Goal: Information Seeking & Learning: Learn about a topic

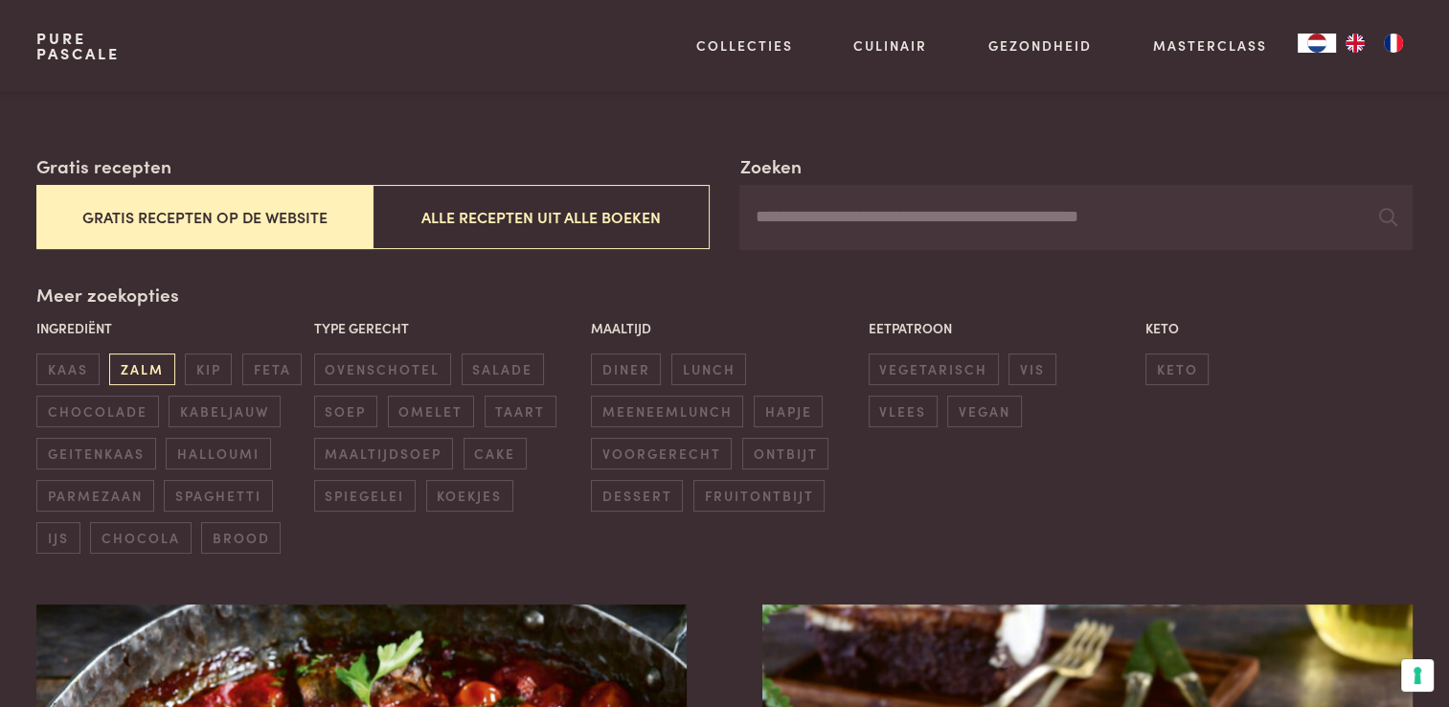
click at [132, 364] on div "Ingrediënt kaas zalm kip feta chocolade kabeljauw geitenkaas halloumi parmezaan…" at bounding box center [170, 436] width 277 height 246
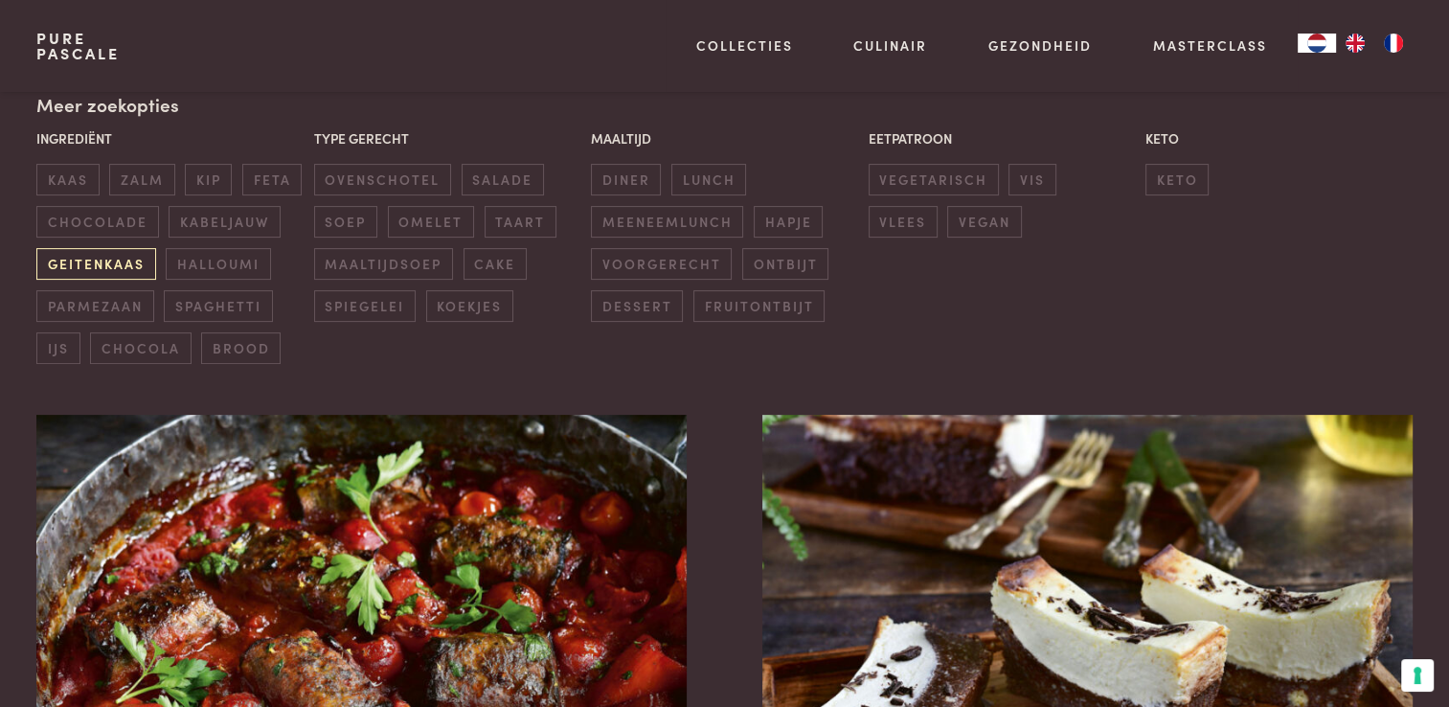
scroll to position [287, 0]
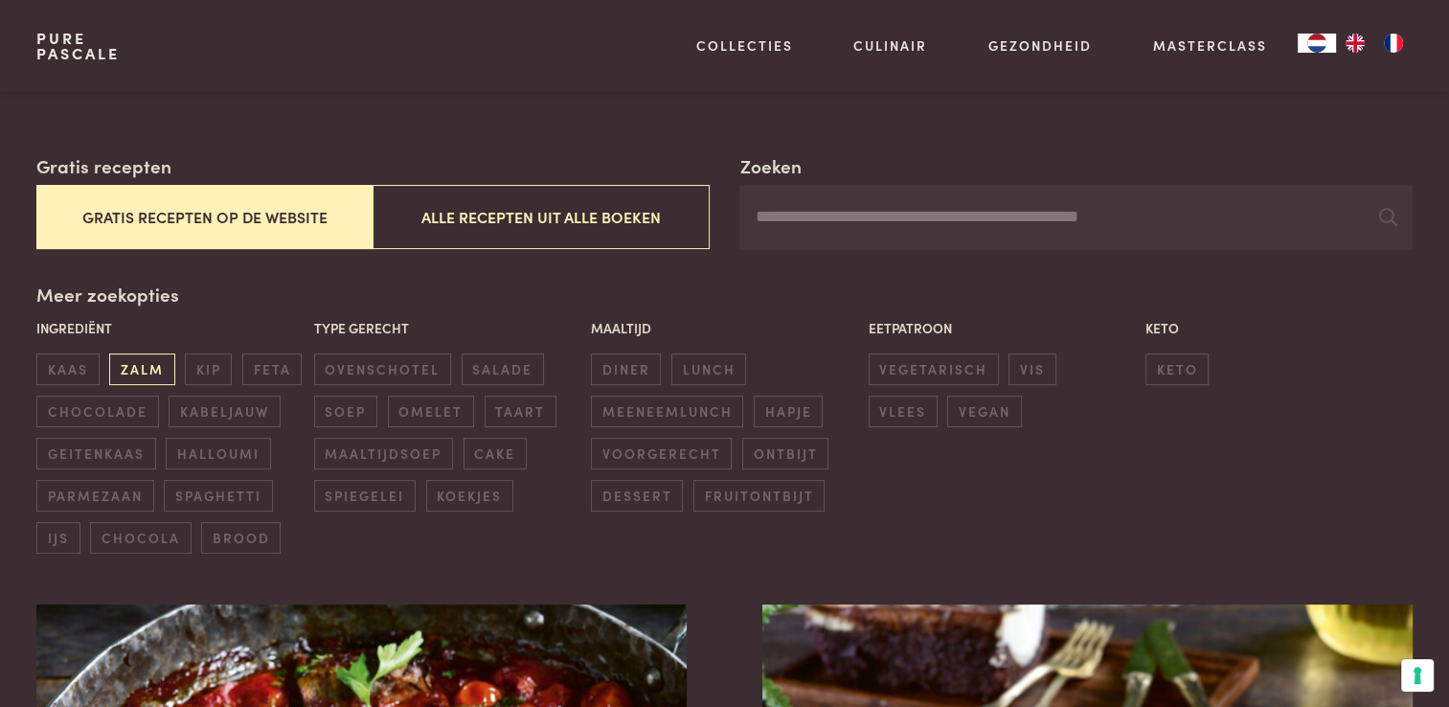
click at [132, 374] on span "zalm" at bounding box center [141, 369] width 65 height 32
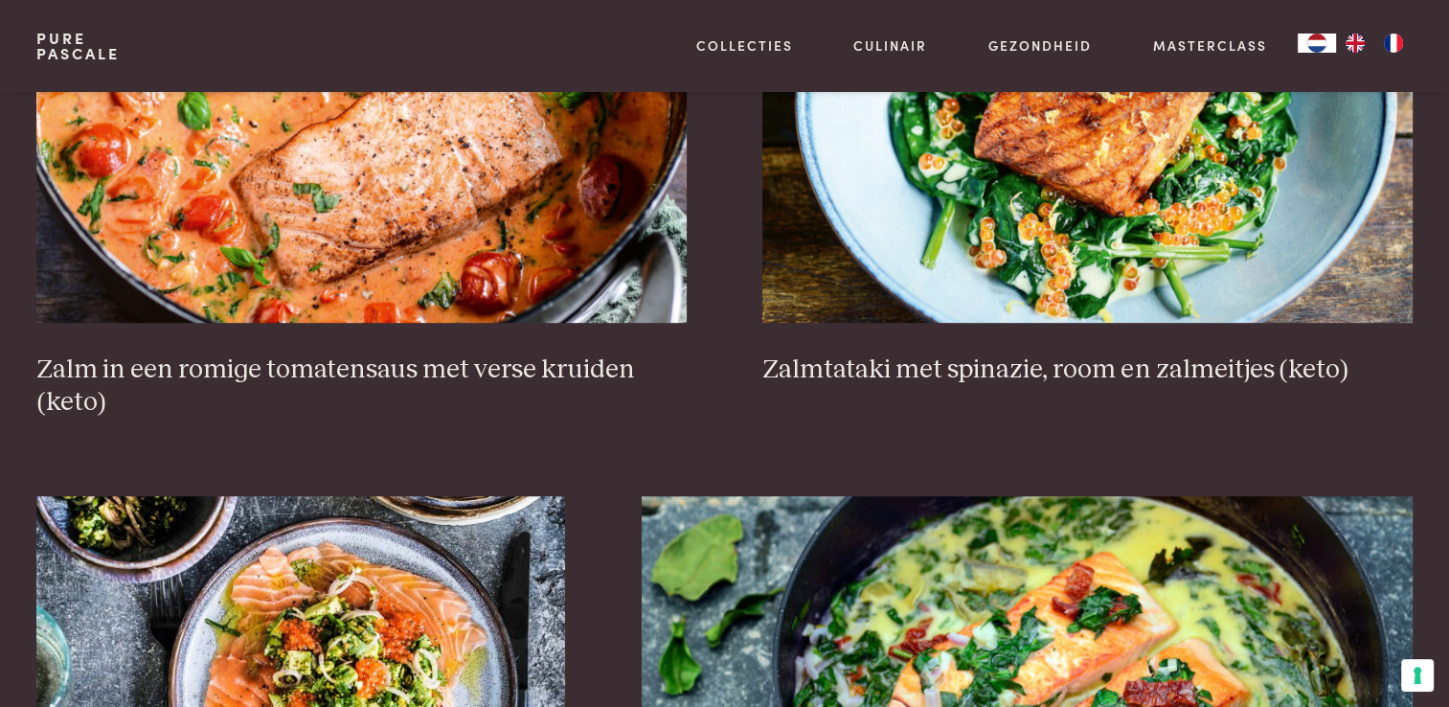
scroll to position [919, 0]
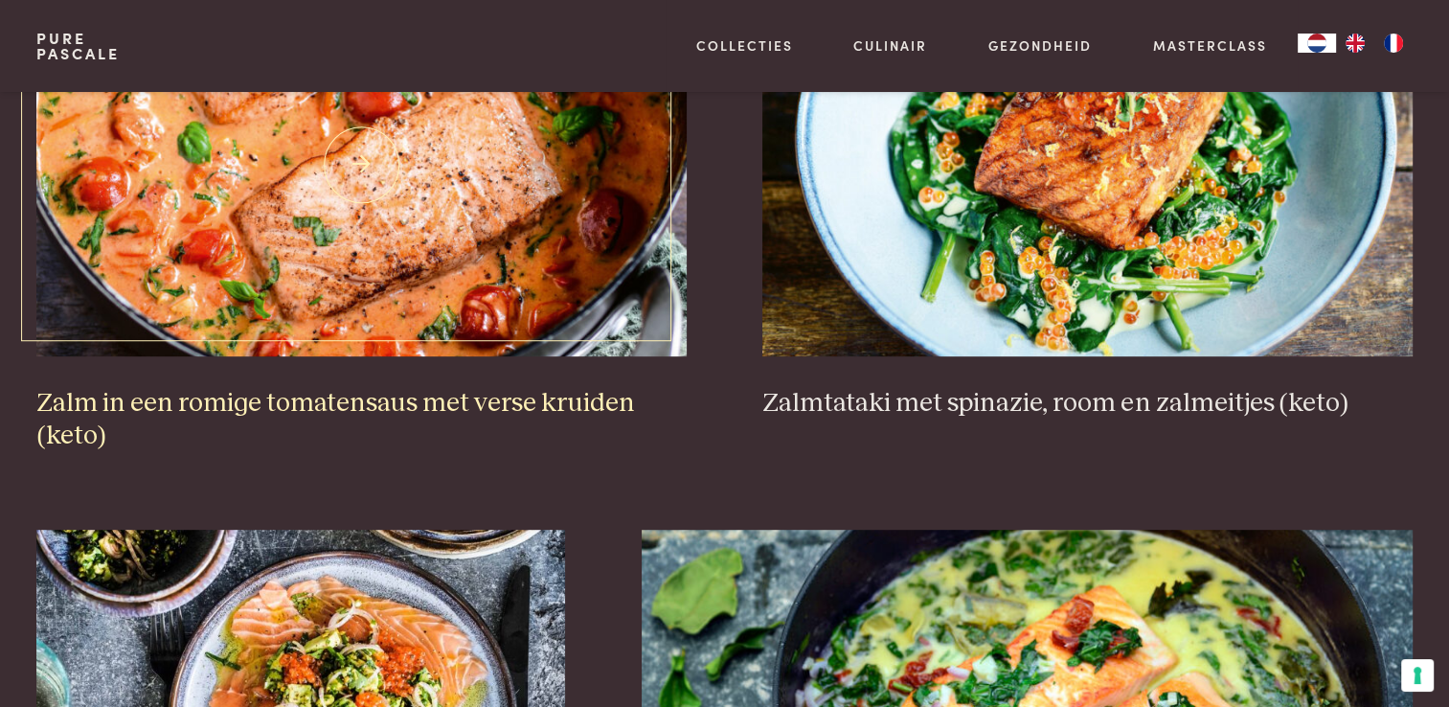
click at [283, 409] on h3 "Zalm in een romige tomatensaus met verse kruiden (keto)" at bounding box center [360, 420] width 649 height 66
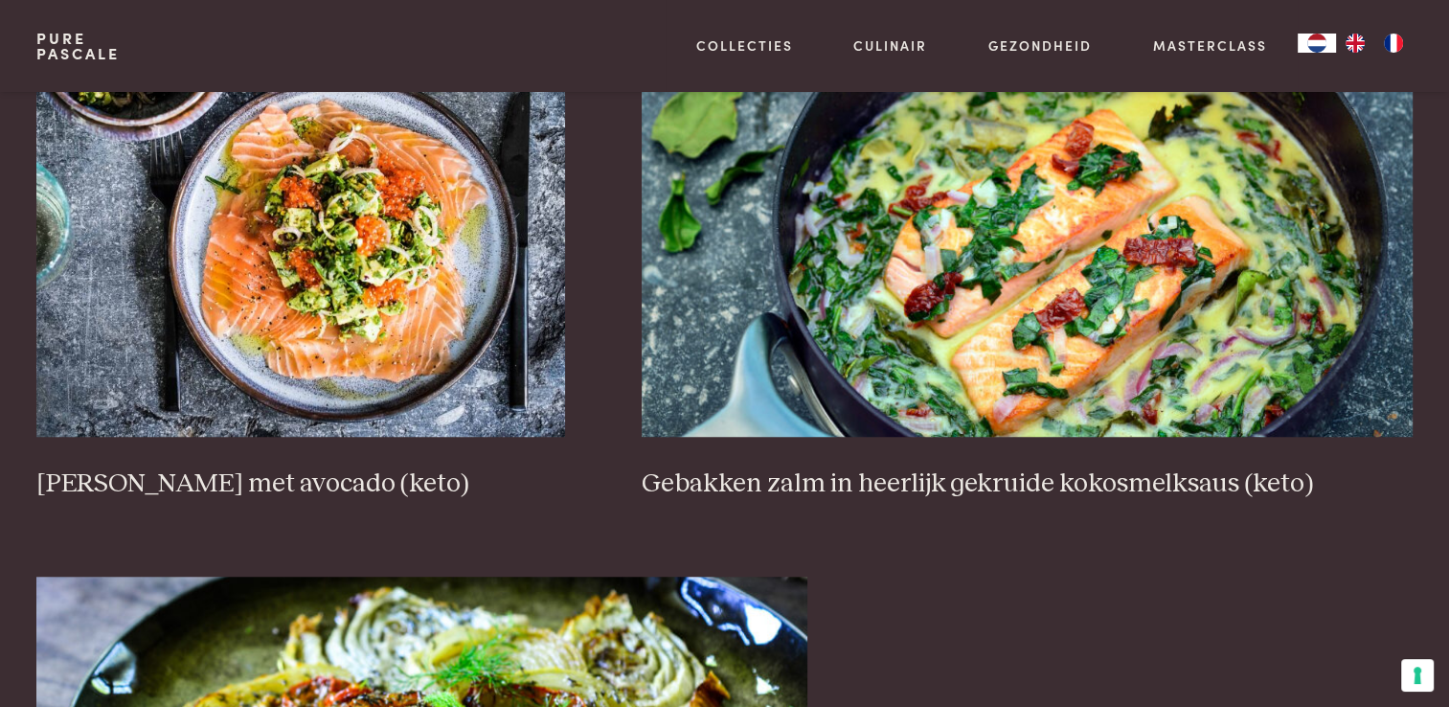
scroll to position [1397, 0]
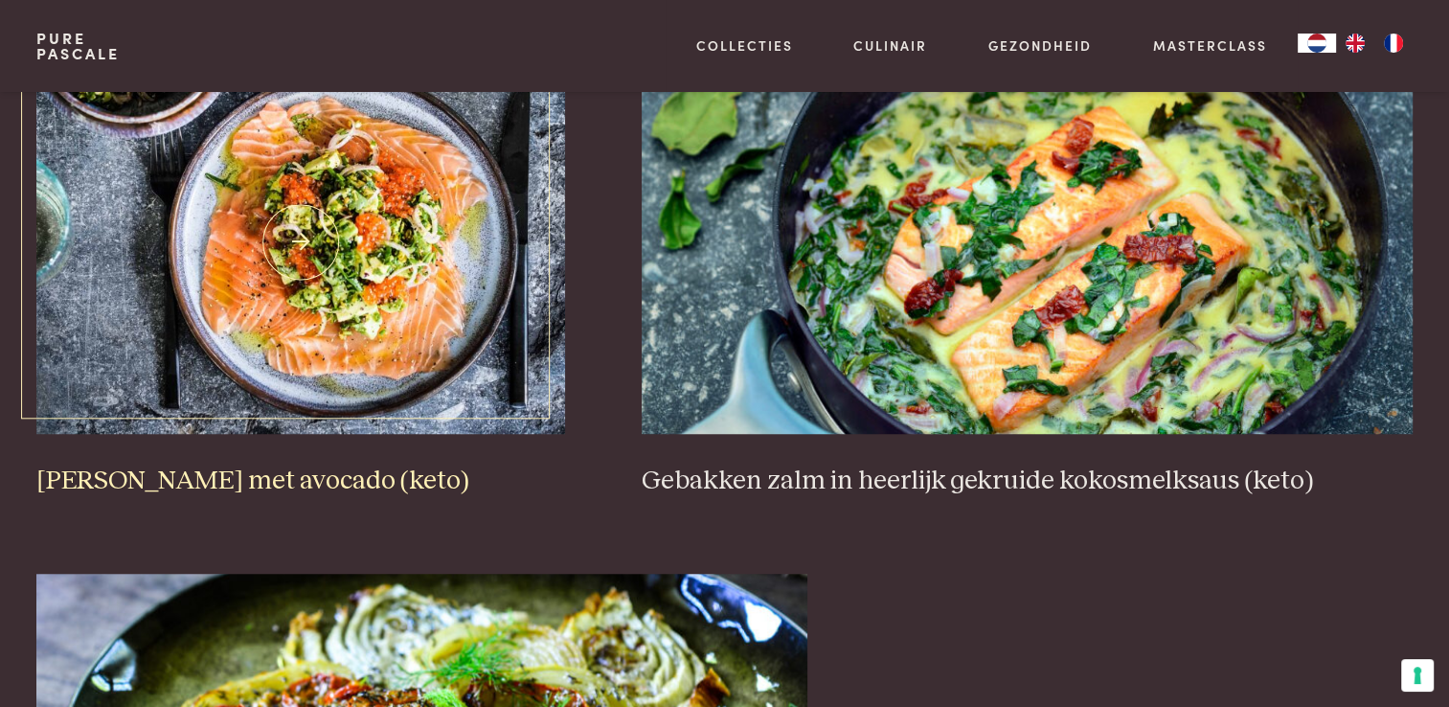
click at [158, 465] on h3 "[PERSON_NAME] met avocado (keto)" at bounding box center [300, 482] width 529 height 34
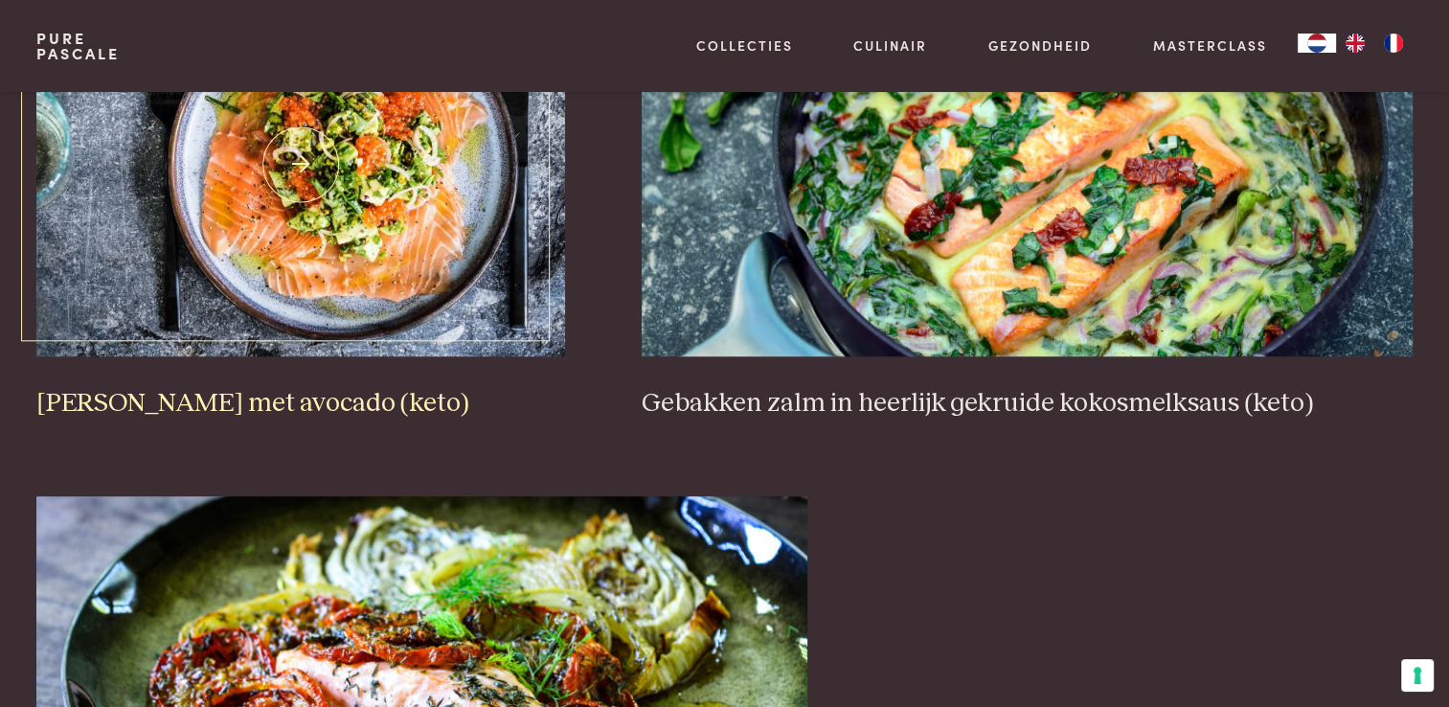
scroll to position [1302, 0]
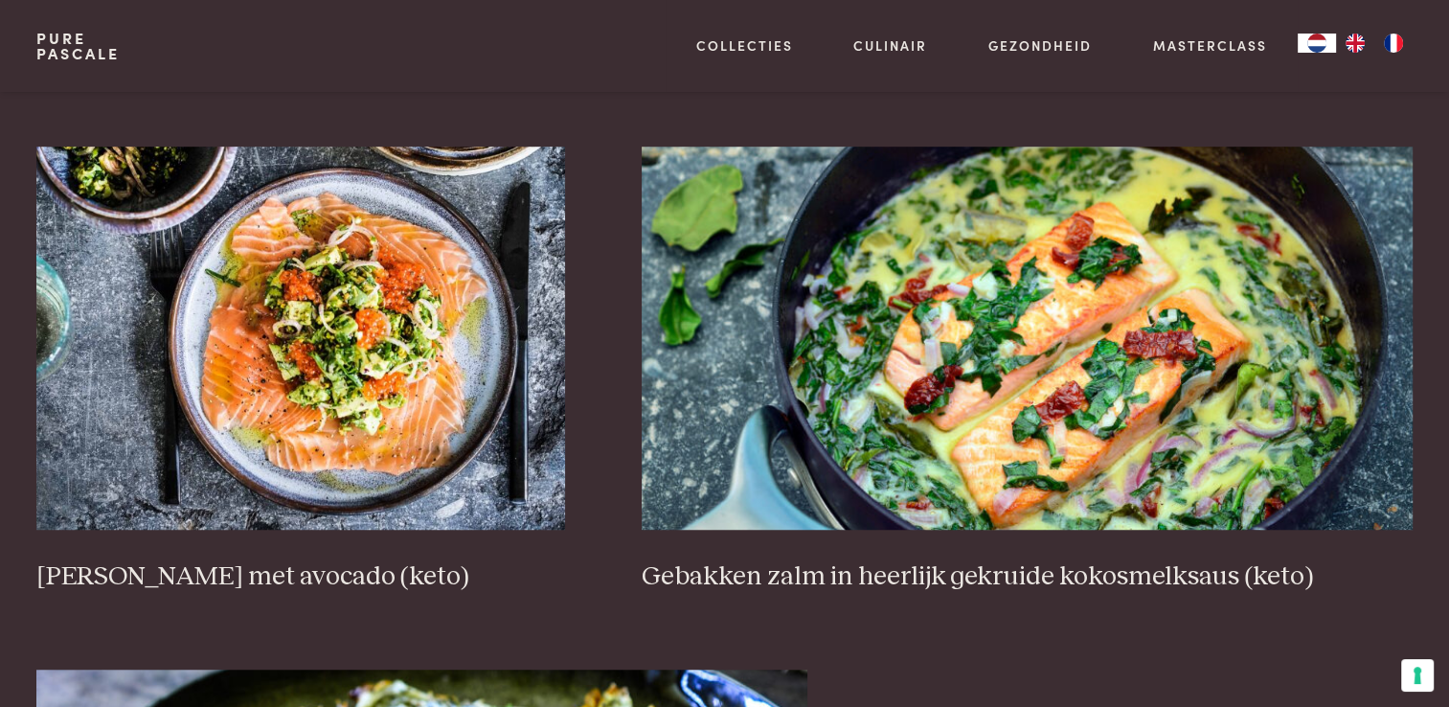
scroll to position [304, 0]
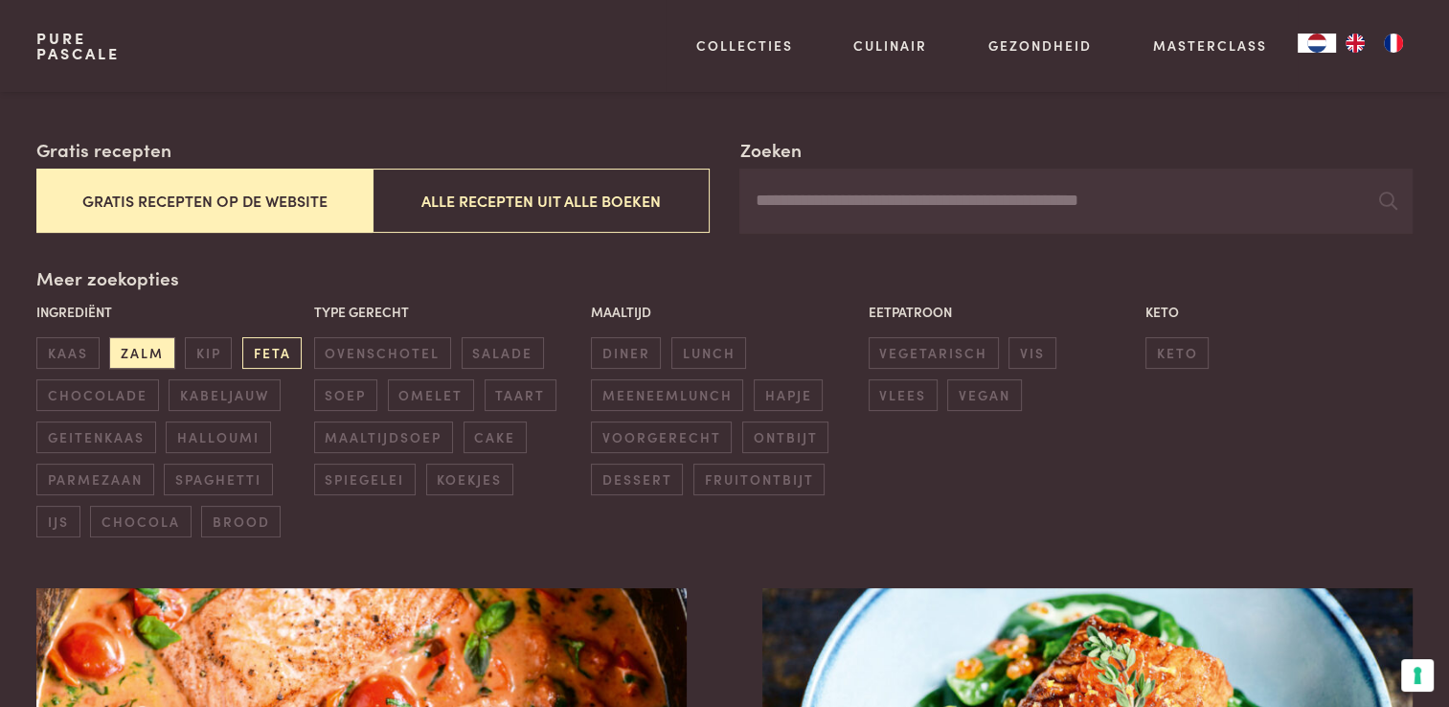
click at [257, 353] on span "feta" at bounding box center [271, 353] width 59 height 32
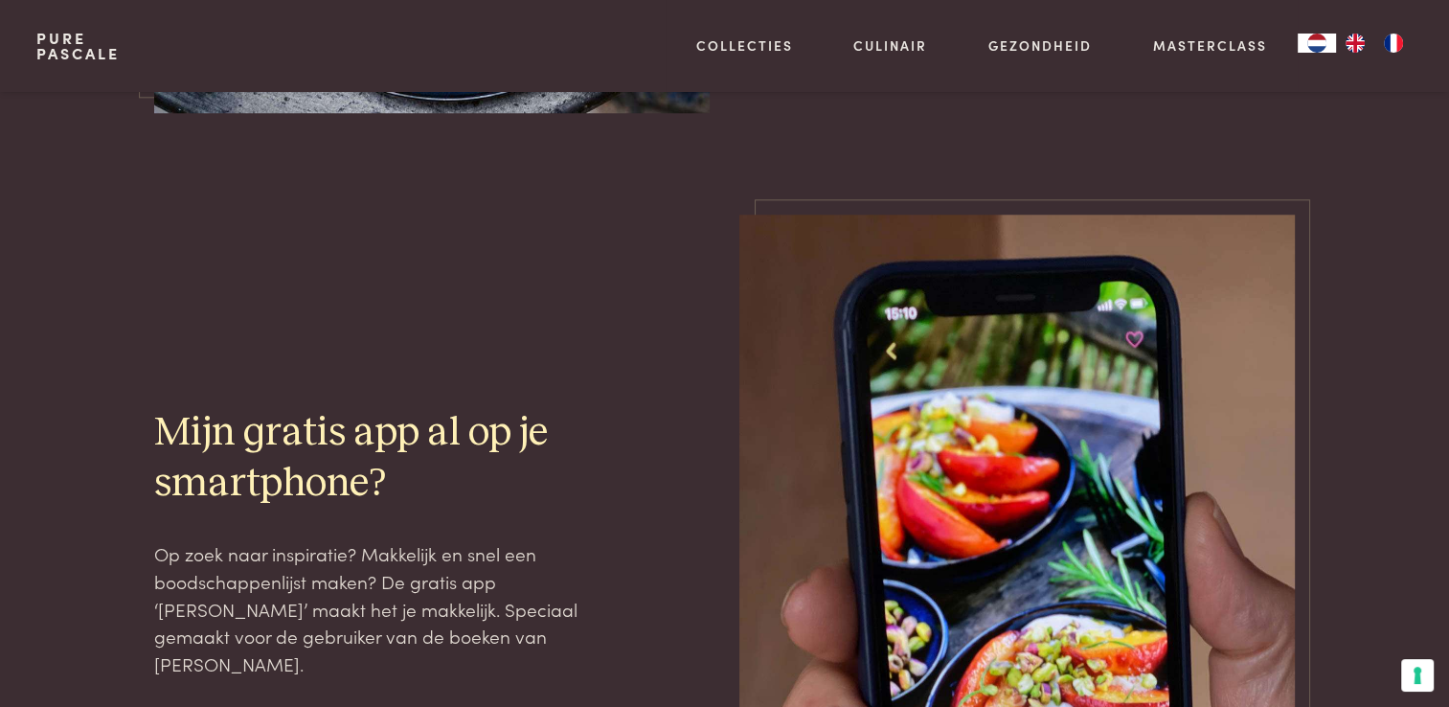
scroll to position [1454, 0]
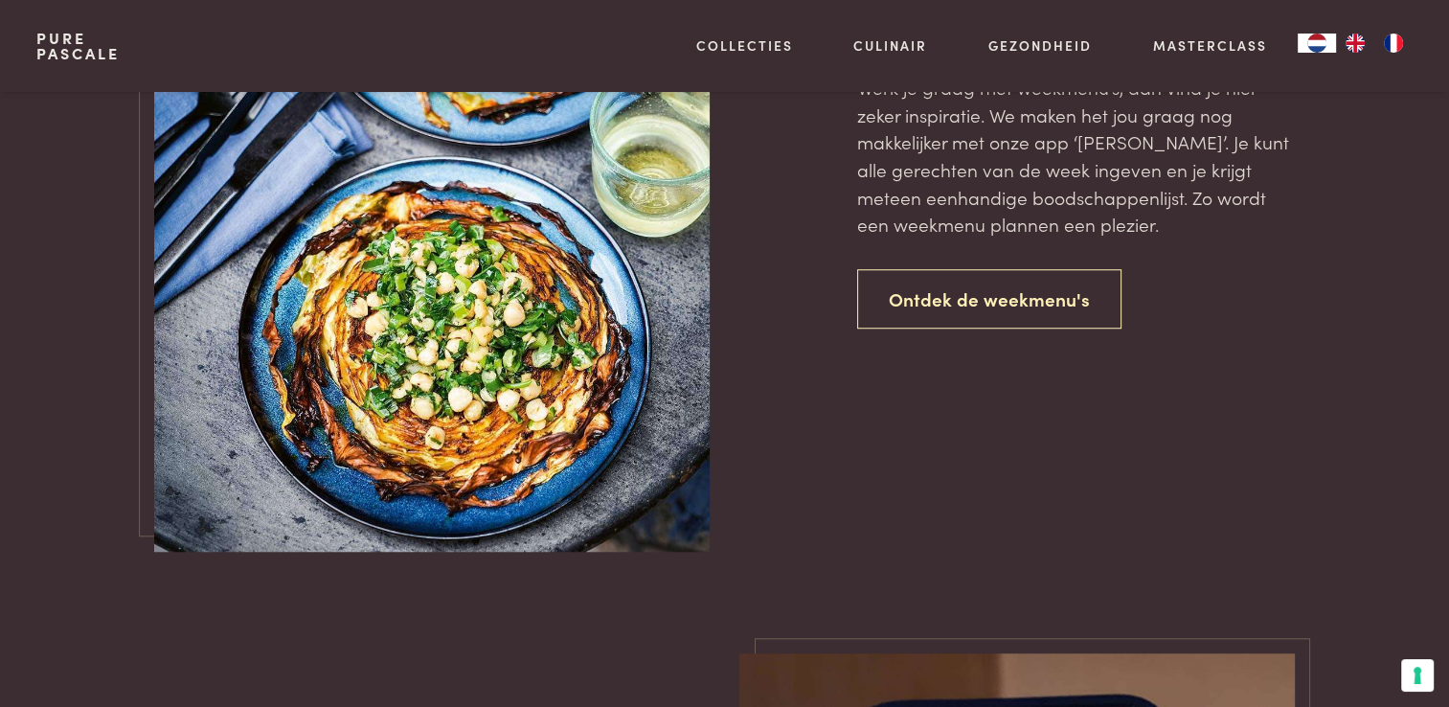
scroll to position [314, 0]
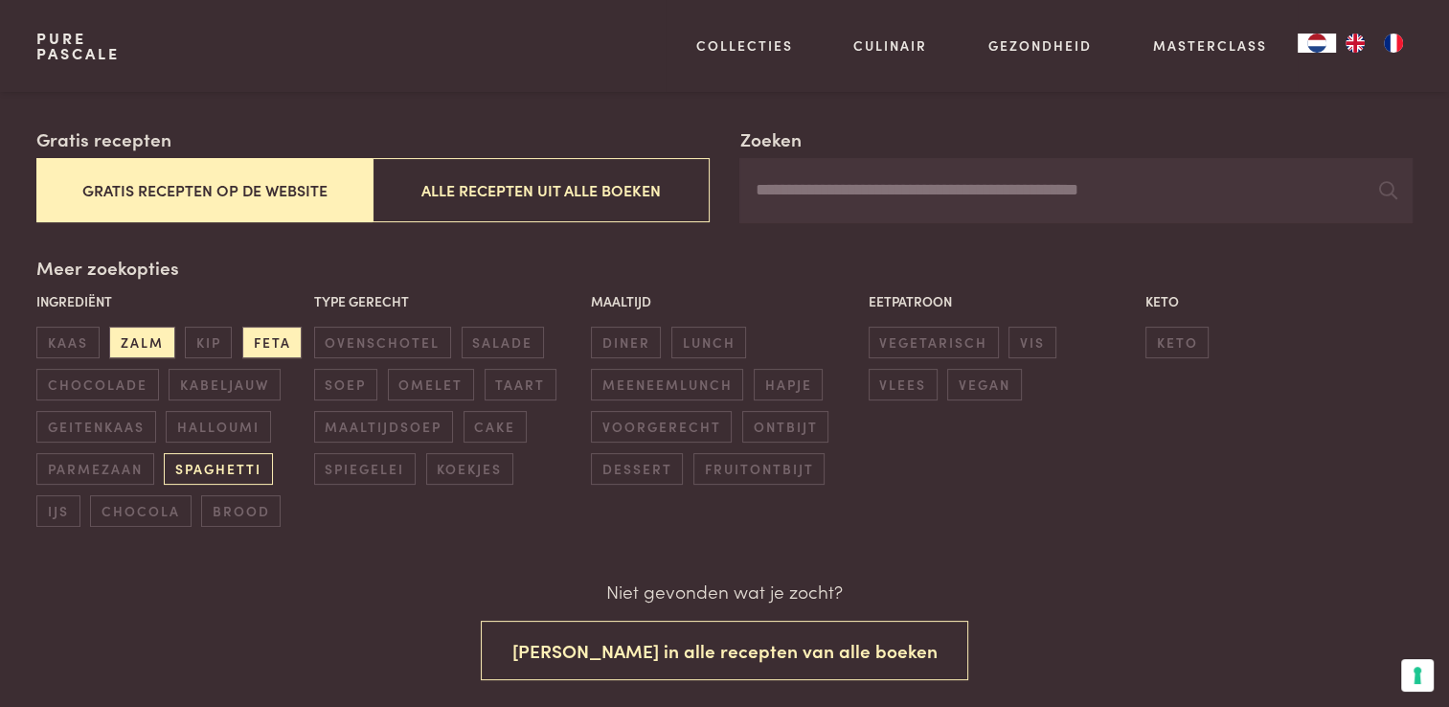
click at [211, 458] on span "spaghetti" at bounding box center [218, 469] width 108 height 32
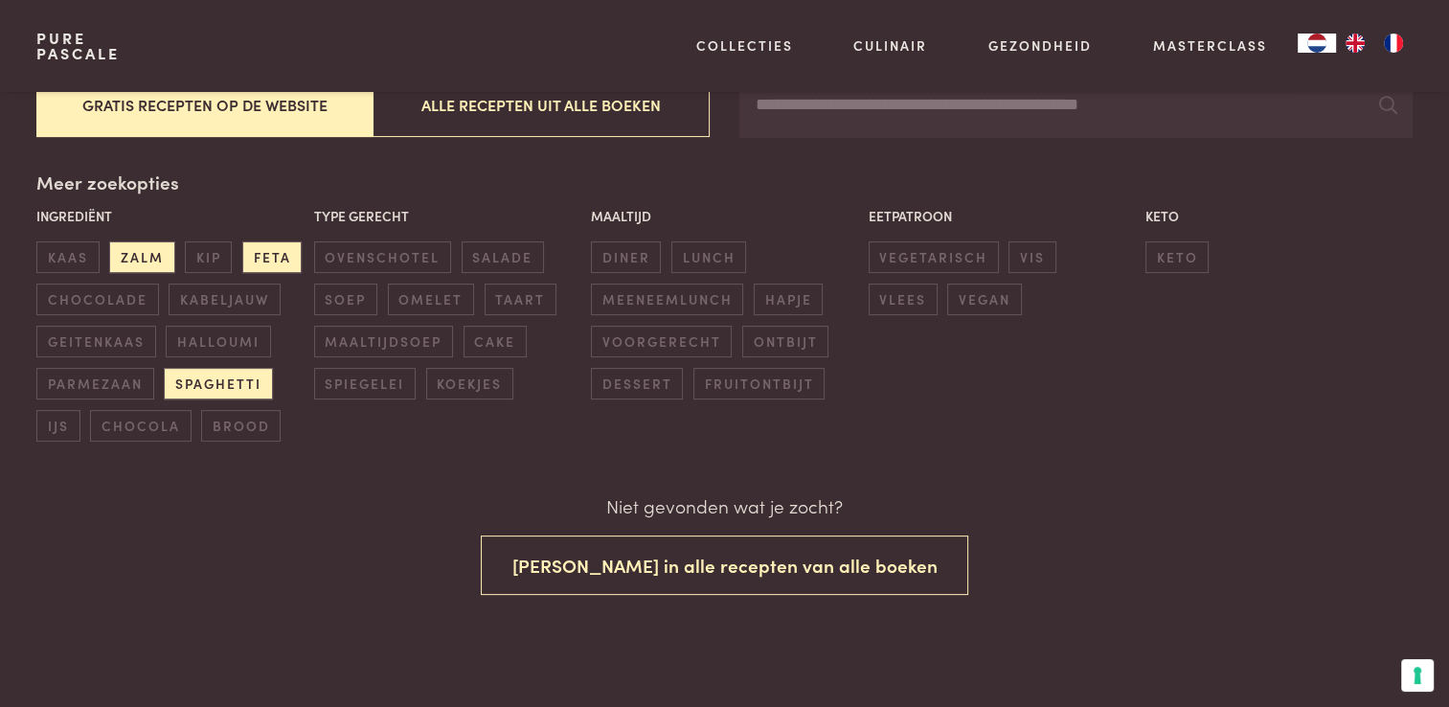
scroll to position [400, 0]
click at [153, 259] on span "zalm" at bounding box center [141, 256] width 65 height 32
click at [186, 367] on span "spaghetti" at bounding box center [218, 383] width 108 height 32
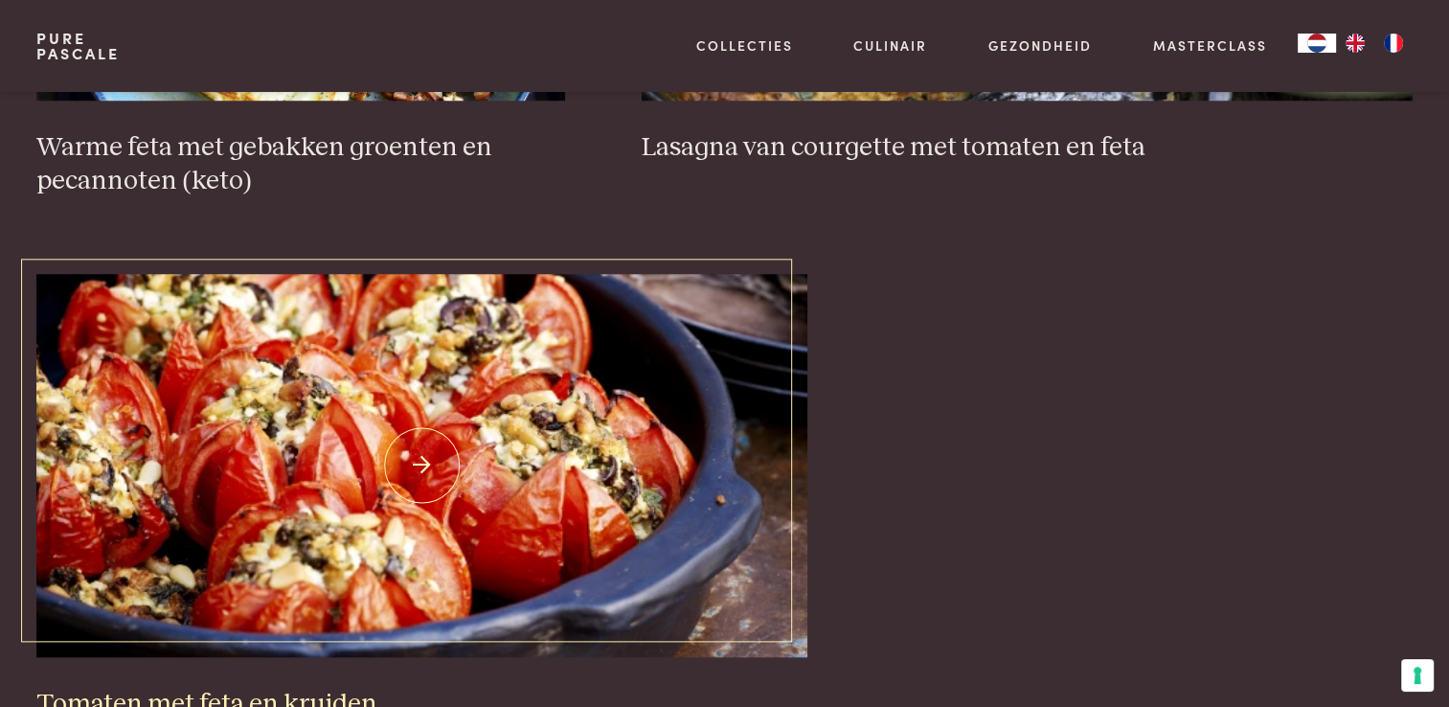
scroll to position [1493, 0]
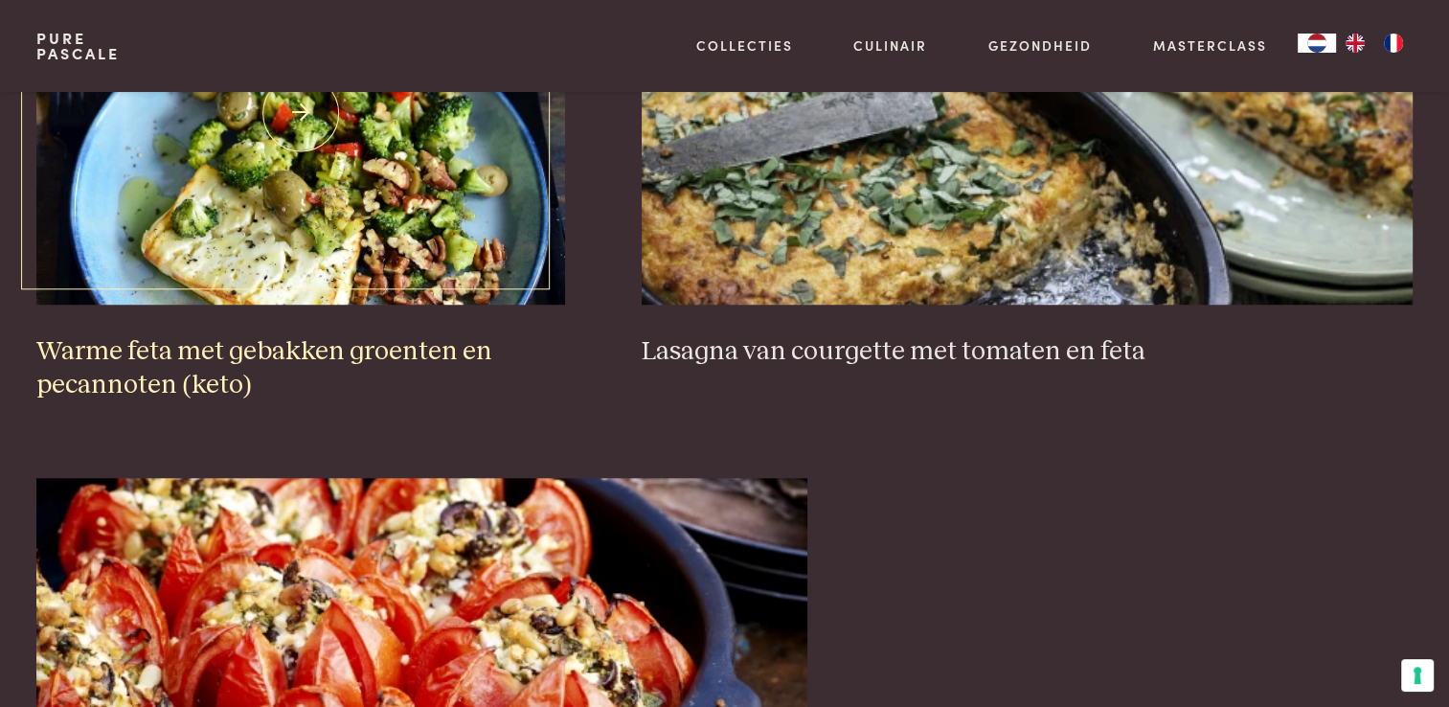
click at [167, 365] on h3 "Warme feta met gebakken groenten en pecannoten (keto)" at bounding box center [300, 368] width 529 height 66
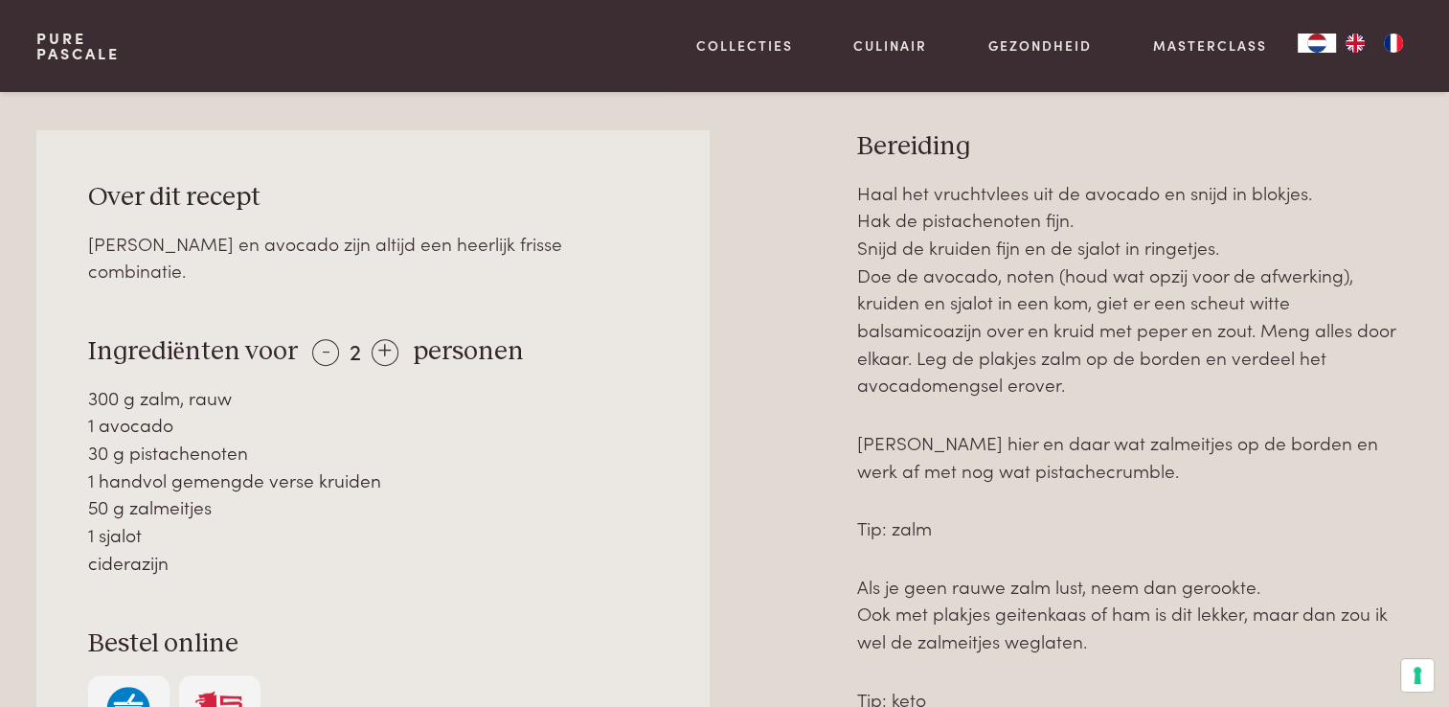
scroll to position [862, 0]
